Goal: Navigation & Orientation: Find specific page/section

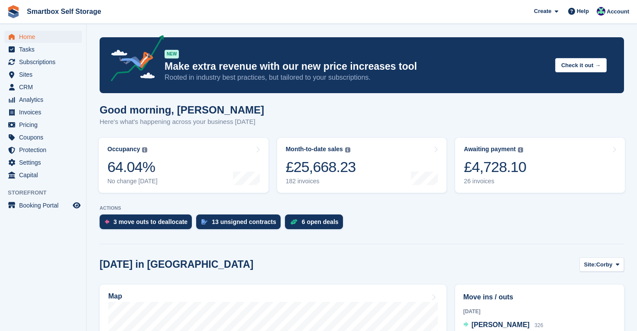
click at [32, 30] on div "Home Tasks Subscriptions Subscriptions Subscriptions Contracts Price increases …" at bounding box center [43, 104] width 86 height 154
click at [29, 36] on span "Home" at bounding box center [45, 37] width 52 height 12
click at [329, 222] on div "6 open deals" at bounding box center [320, 221] width 37 height 7
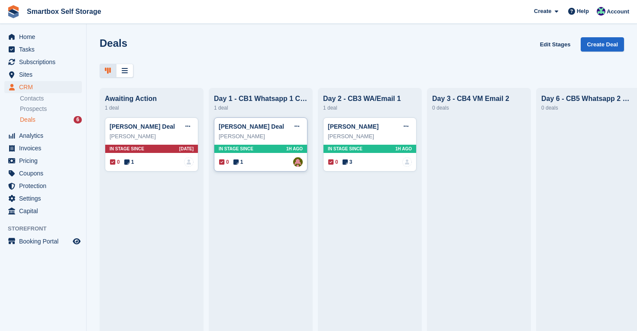
click at [269, 148] on div "In stage since 1H AGO" at bounding box center [260, 149] width 93 height 8
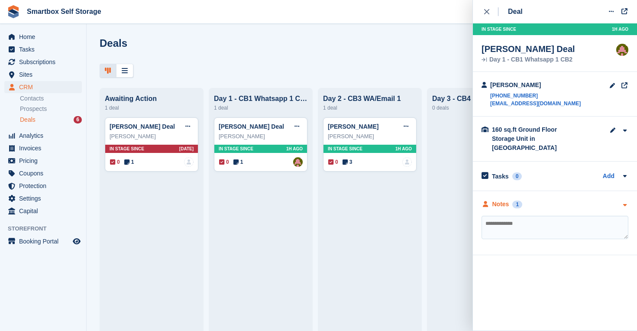
click at [499, 199] on div "Notes" at bounding box center [500, 203] width 17 height 9
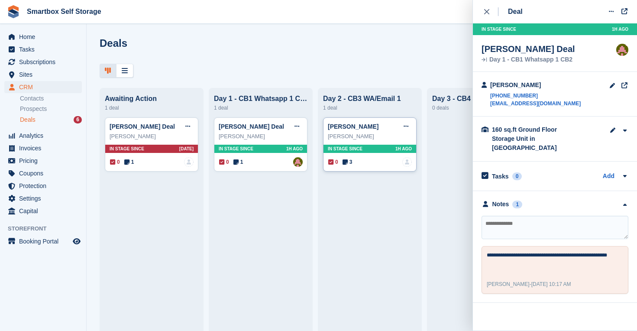
click at [379, 152] on div "In stage since 1H AGO" at bounding box center [369, 149] width 93 height 8
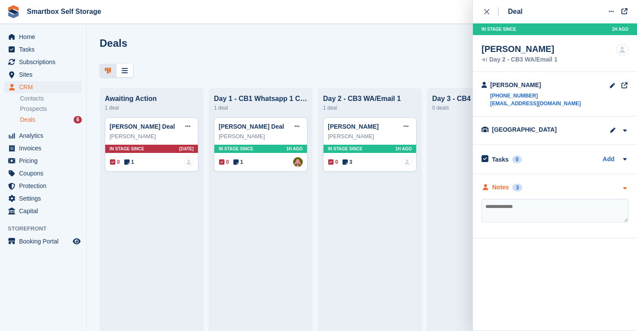
click at [500, 187] on div "Notes" at bounding box center [500, 187] width 17 height 9
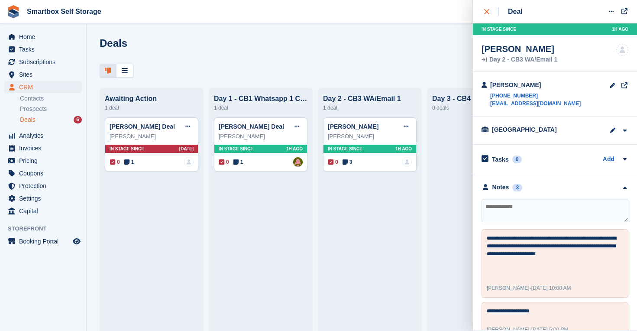
click at [486, 10] on icon "close" at bounding box center [486, 11] width 5 height 5
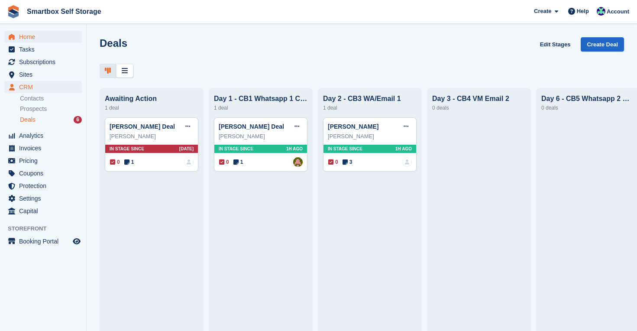
click at [29, 33] on span "Home" at bounding box center [45, 37] width 52 height 12
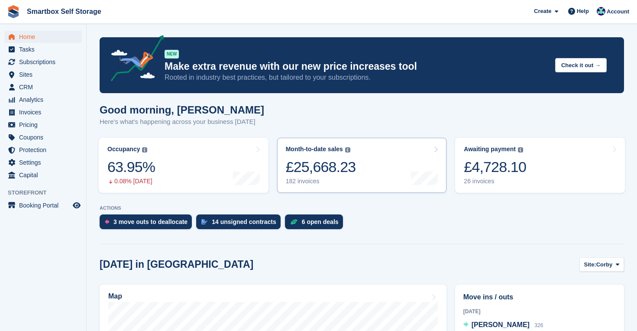
scroll to position [2, 0]
